Goal: Navigation & Orientation: Find specific page/section

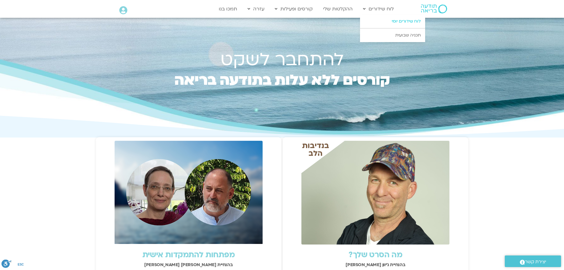
click at [395, 21] on link "לוח שידורים יומי" at bounding box center [392, 21] width 65 height 14
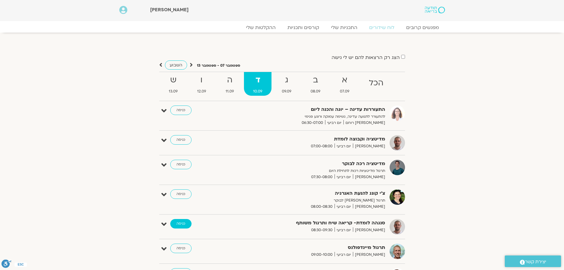
click at [184, 225] on link "כניסה" at bounding box center [180, 223] width 21 height 9
